Goal: Information Seeking & Learning: Learn about a topic

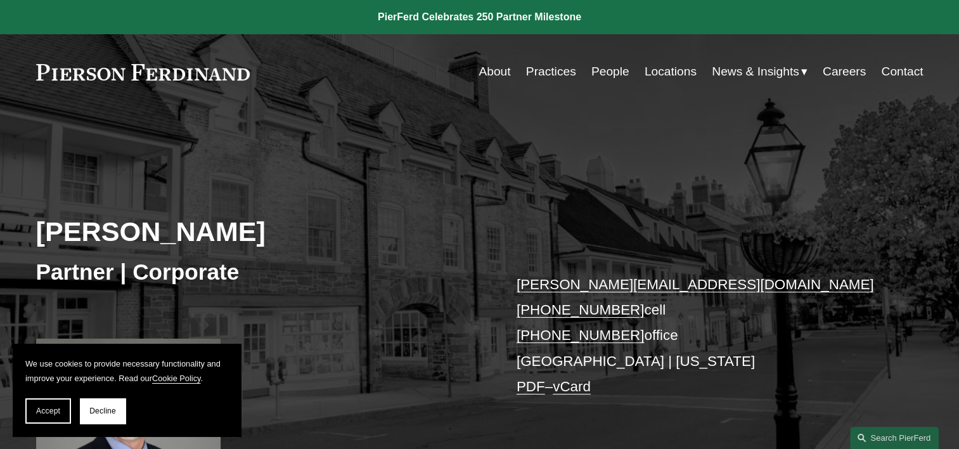
click at [603, 79] on link "People" at bounding box center [611, 72] width 38 height 24
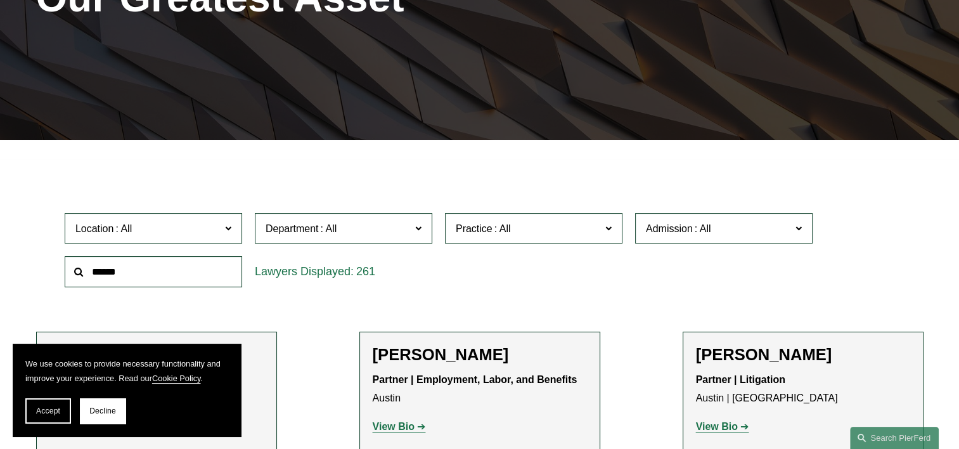
scroll to position [254, 0]
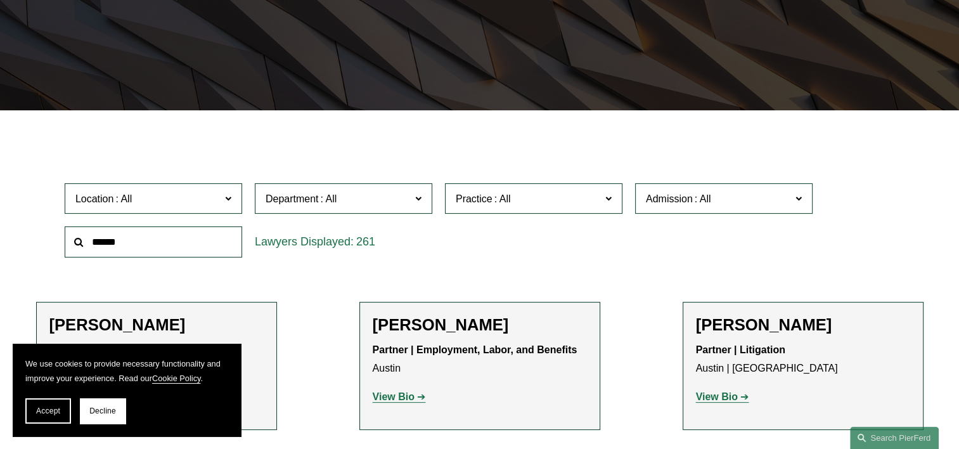
click at [193, 249] on input "text" at bounding box center [154, 241] width 178 height 31
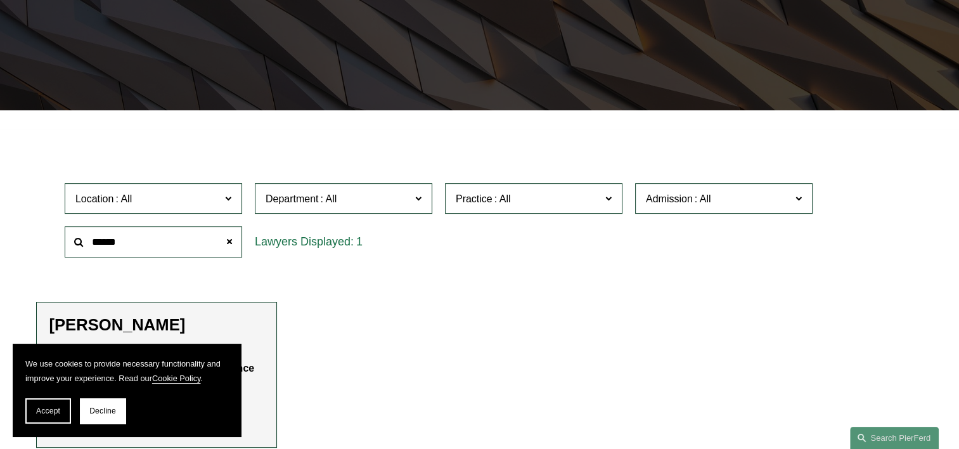
type input "******"
click at [143, 327] on h2 "Jason S. Dubner" at bounding box center [156, 325] width 214 height 20
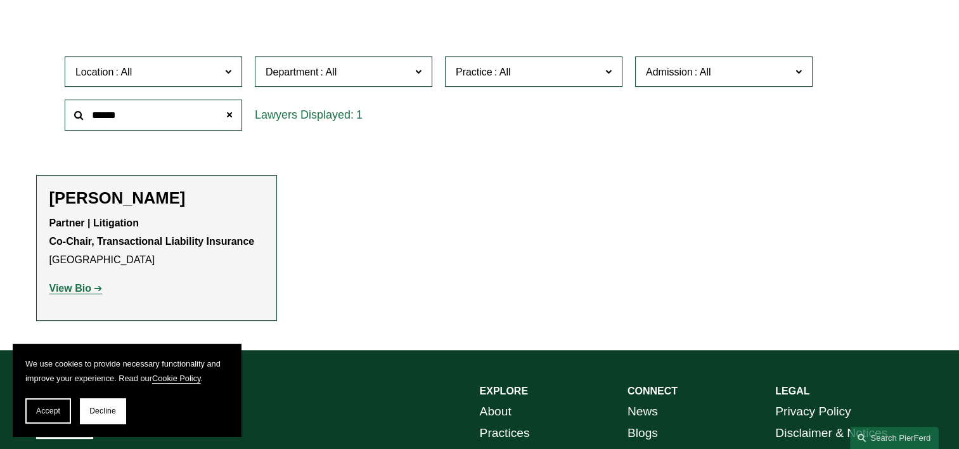
click at [74, 292] on strong "View Bio" at bounding box center [70, 288] width 42 height 11
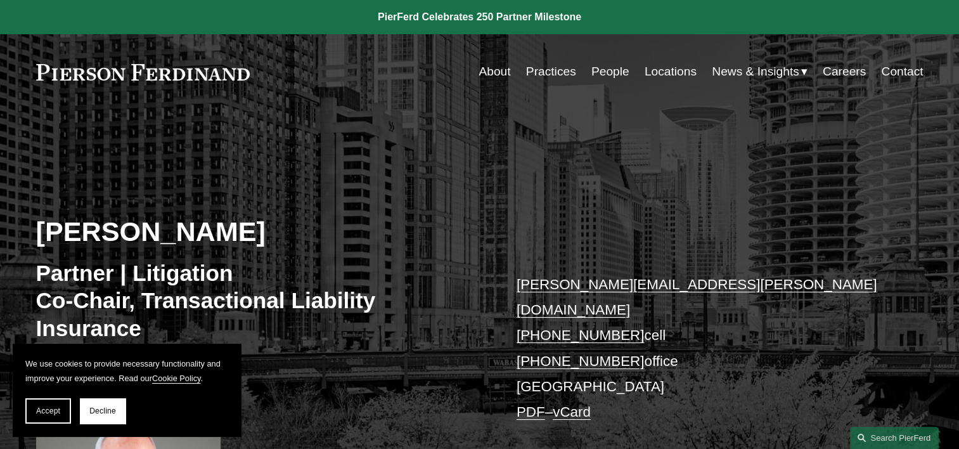
click at [616, 69] on link "People" at bounding box center [611, 72] width 38 height 24
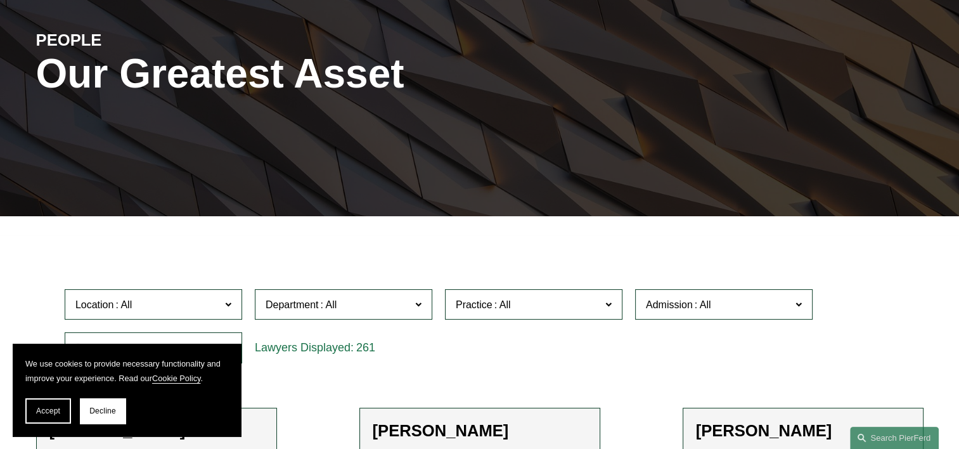
scroll to position [317, 0]
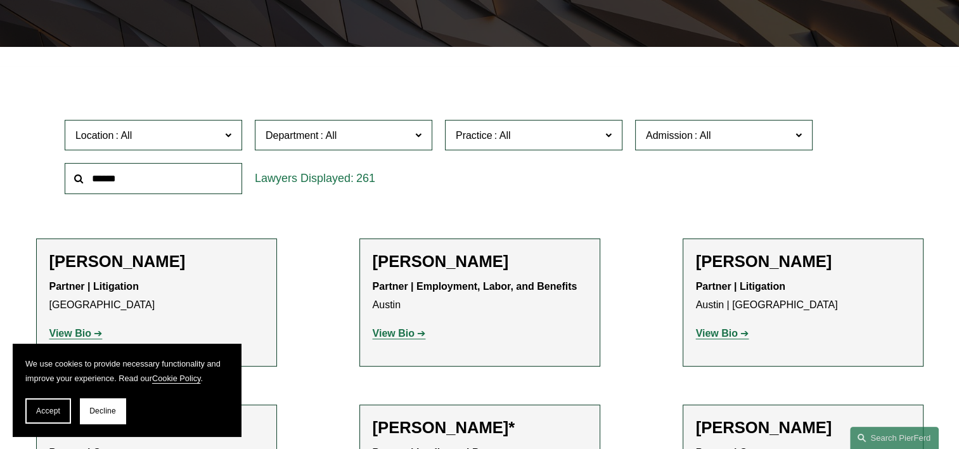
click at [172, 179] on input "text" at bounding box center [154, 178] width 178 height 31
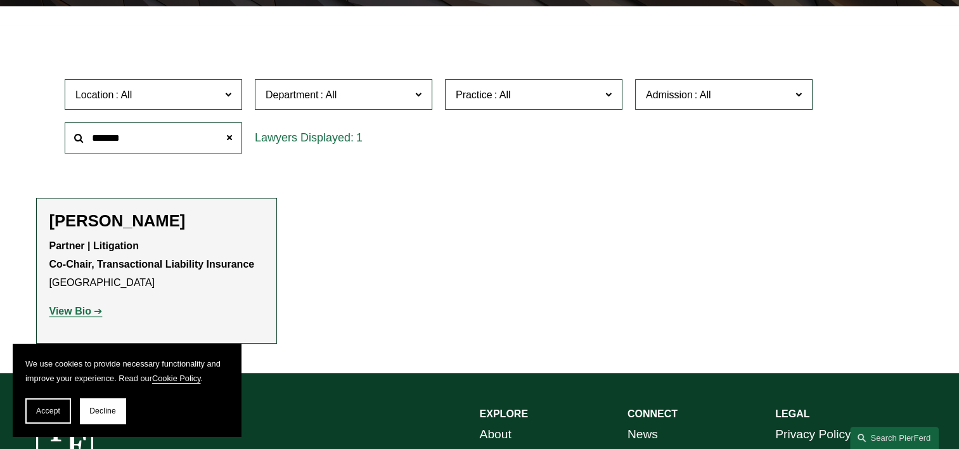
scroll to position [444, 0]
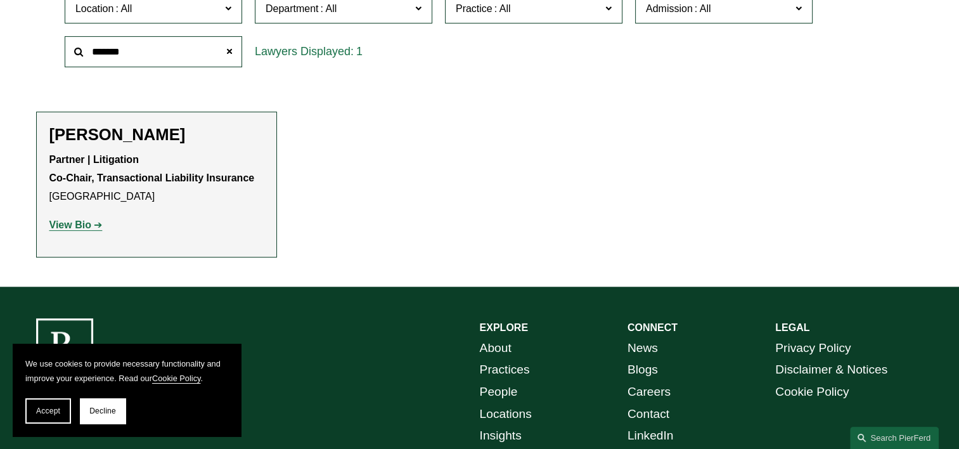
type input "*******"
click at [82, 223] on strong "View Bio" at bounding box center [70, 224] width 42 height 11
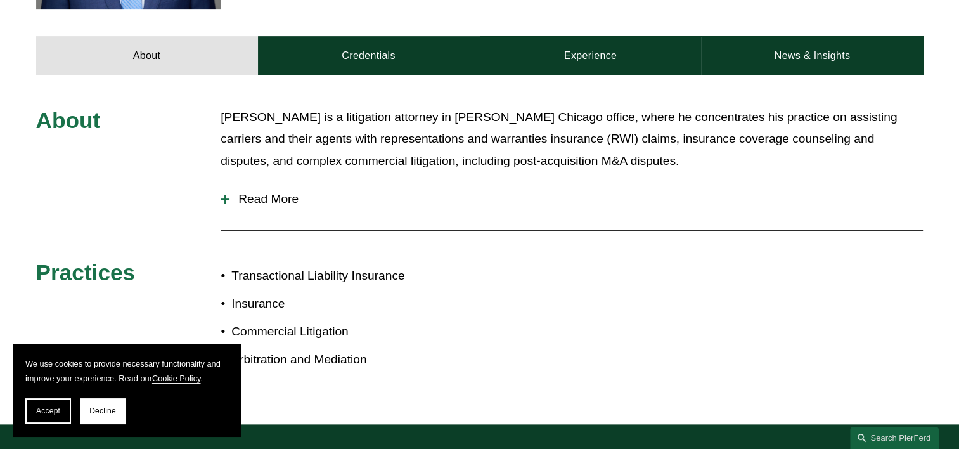
scroll to position [571, 0]
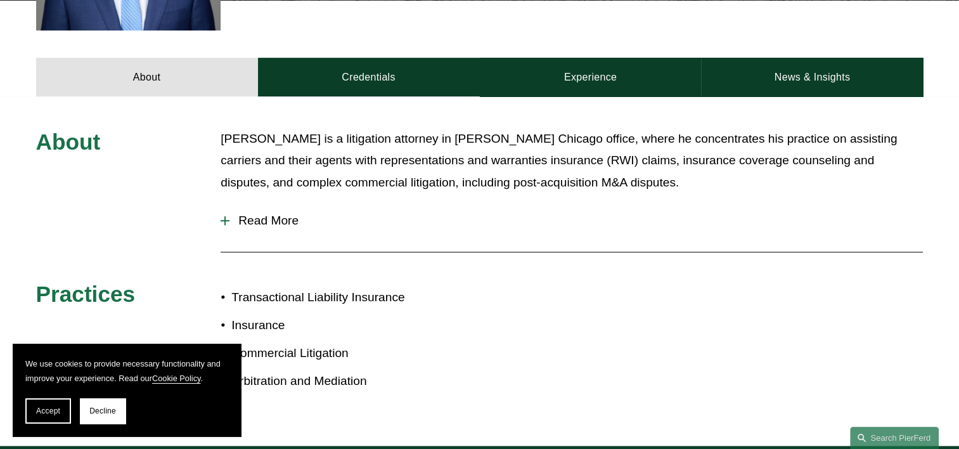
click at [287, 214] on span "Read More" at bounding box center [577, 221] width 694 height 14
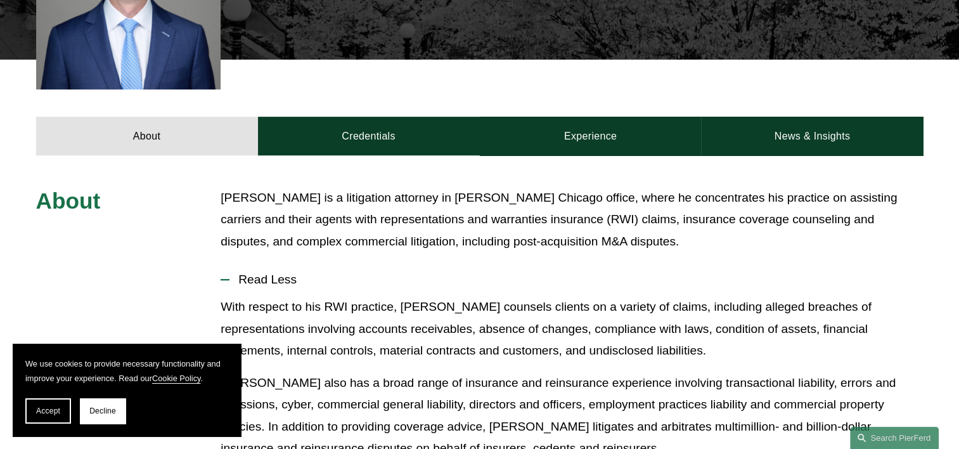
scroll to position [507, 0]
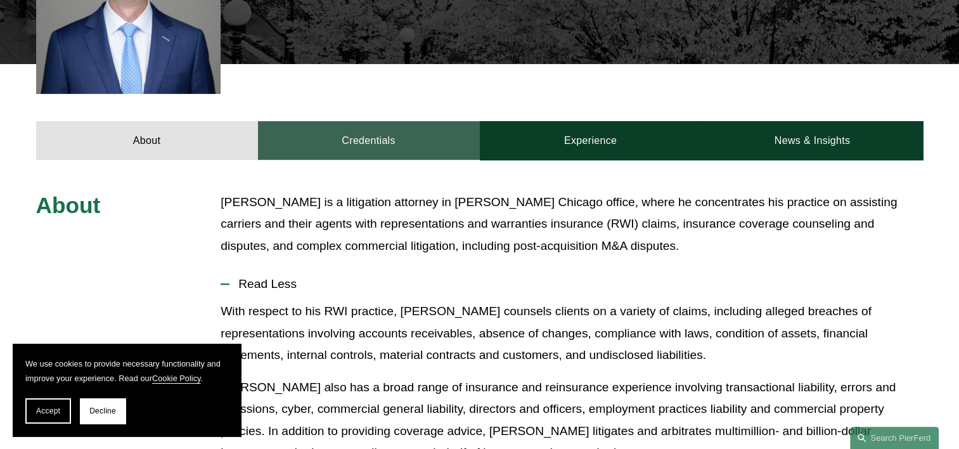
click at [391, 127] on link "Credentials" at bounding box center [369, 140] width 222 height 38
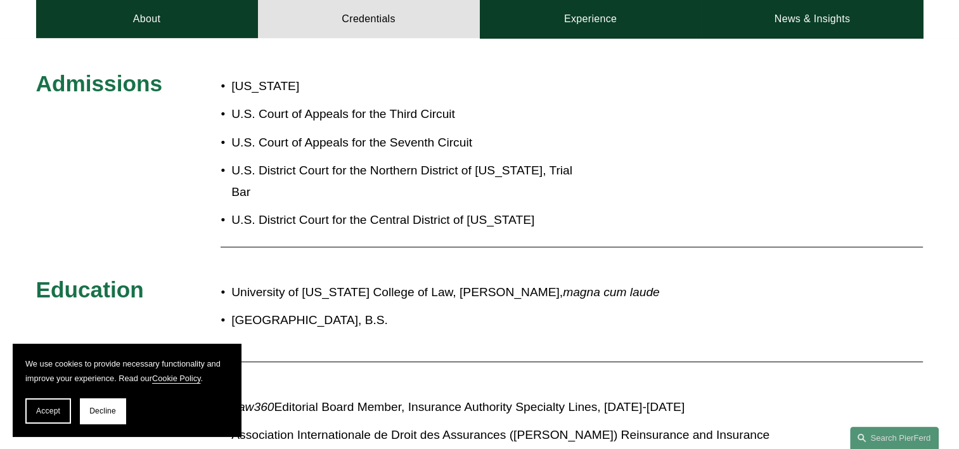
scroll to position [634, 0]
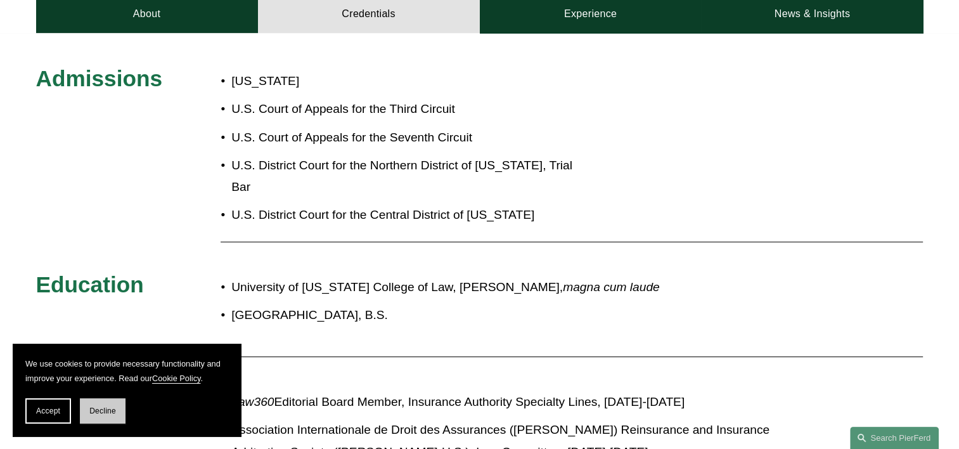
click at [101, 418] on button "Decline" at bounding box center [103, 410] width 46 height 25
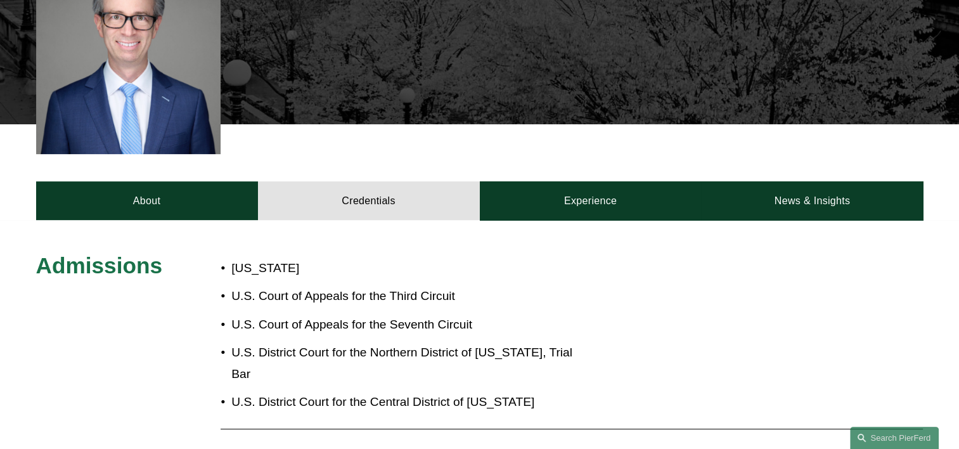
scroll to position [444, 0]
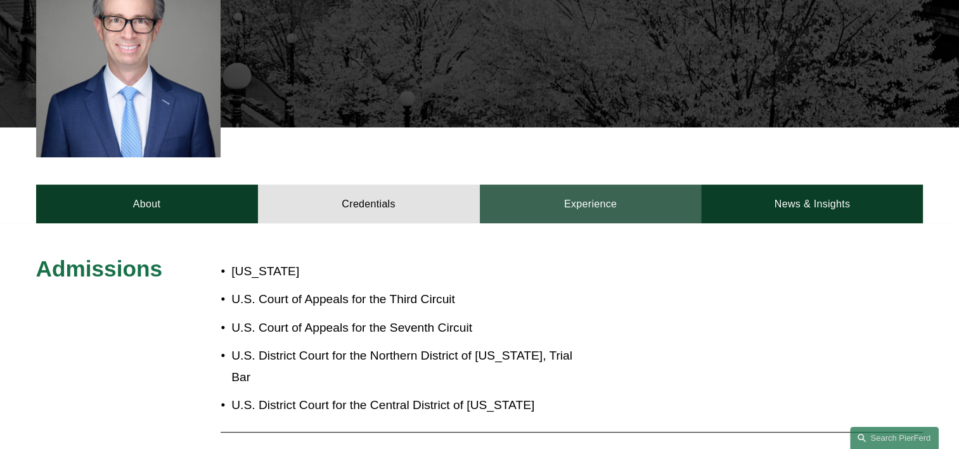
click at [574, 190] on link "Experience" at bounding box center [591, 204] width 222 height 38
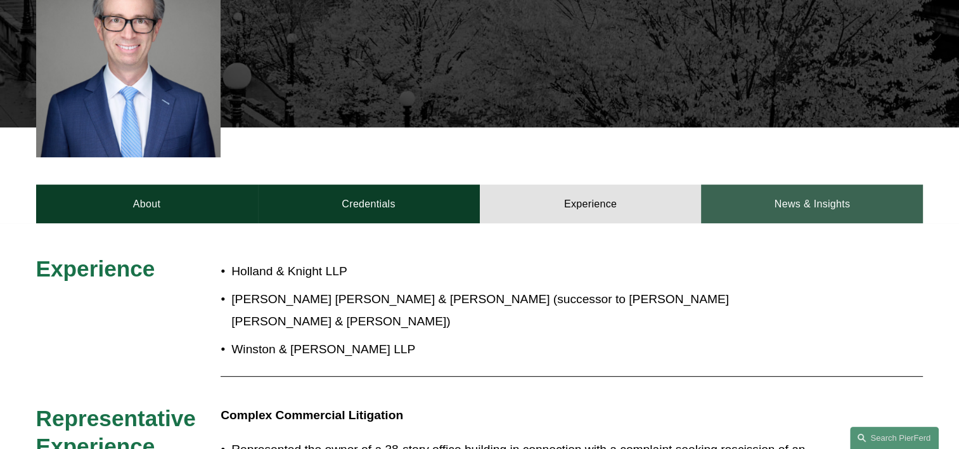
click at [798, 191] on link "News & Insights" at bounding box center [812, 204] width 222 height 38
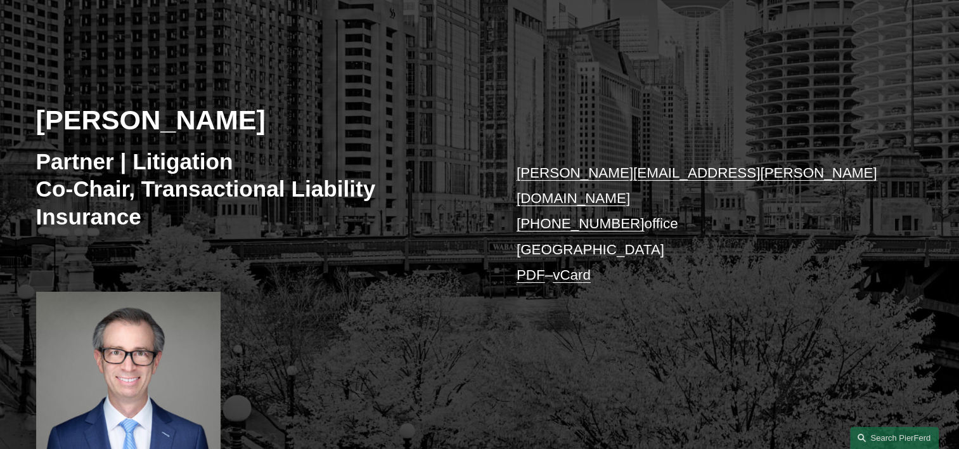
scroll to position [0, 0]
